Goal: Task Accomplishment & Management: Use online tool/utility

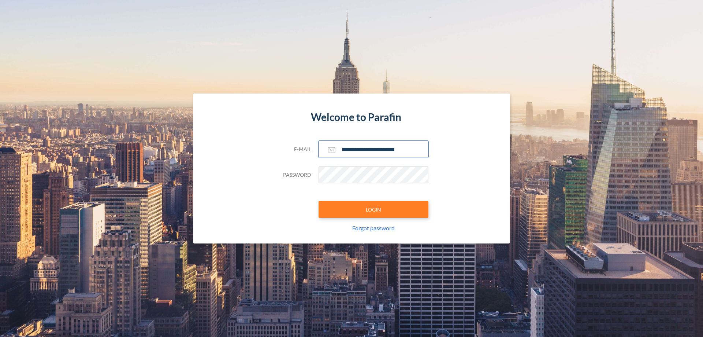
type input "**********"
click at [374, 209] on button "LOGIN" at bounding box center [374, 209] width 110 height 17
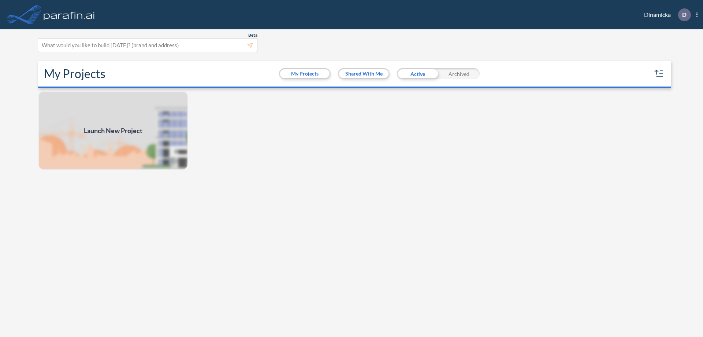
scroll to position [2, 0]
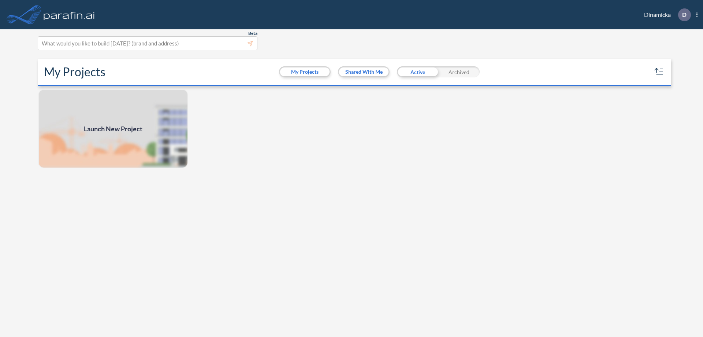
click at [113, 129] on span "Launch New Project" at bounding box center [113, 129] width 59 height 10
